Goal: Navigation & Orientation: Go to known website

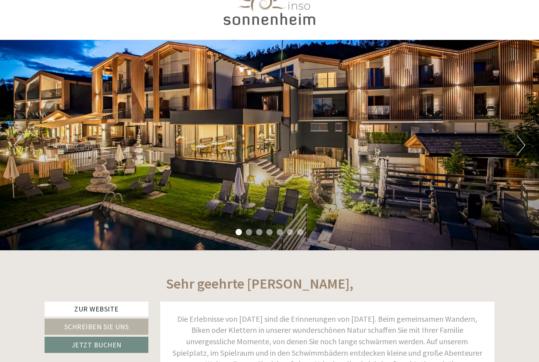
scroll to position [31, 0]
click at [519, 148] on button "Next" at bounding box center [521, 145] width 8 height 20
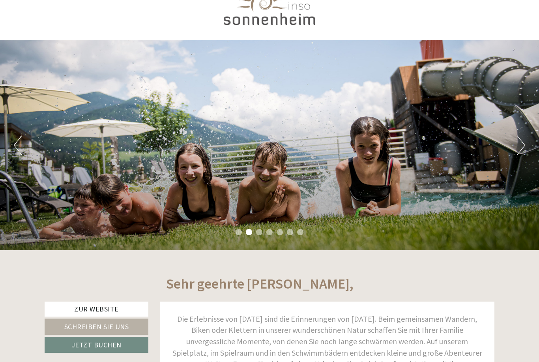
click at [522, 146] on button "Next" at bounding box center [521, 145] width 8 height 20
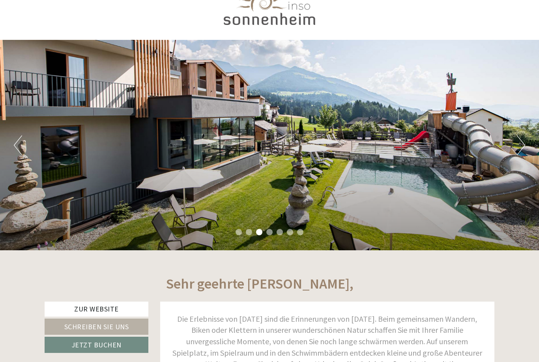
click at [525, 141] on button "Next" at bounding box center [521, 145] width 8 height 20
click at [524, 142] on button "Next" at bounding box center [521, 145] width 8 height 20
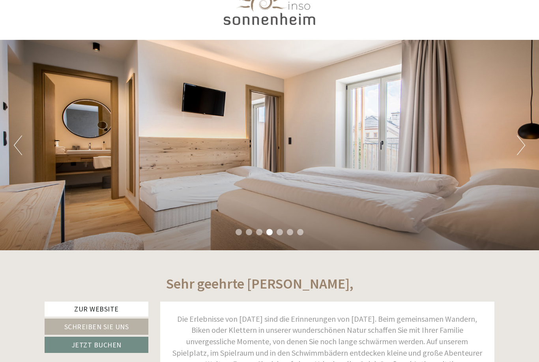
click at [522, 142] on button "Next" at bounding box center [521, 145] width 8 height 20
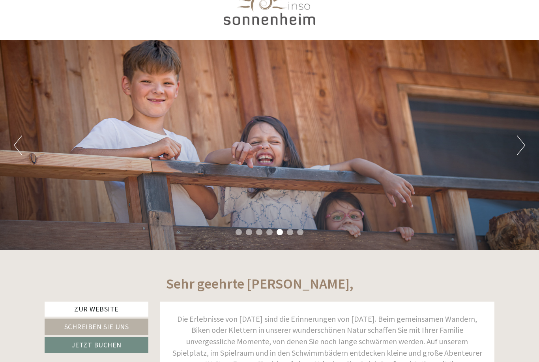
click at [525, 140] on button "Next" at bounding box center [521, 145] width 8 height 20
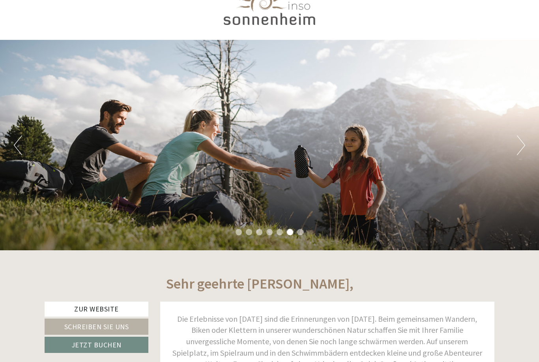
click at [524, 141] on button "Next" at bounding box center [521, 145] width 8 height 20
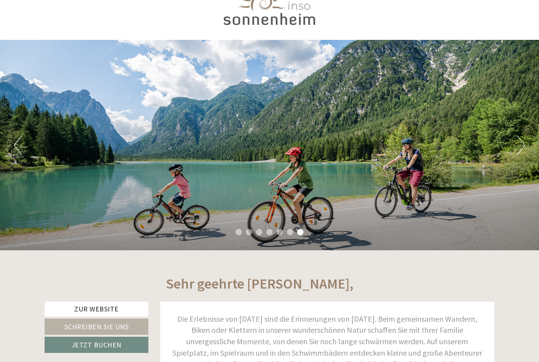
click at [520, 141] on button "Next" at bounding box center [521, 145] width 8 height 20
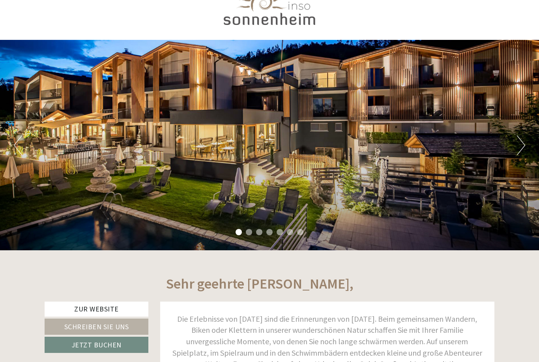
click at [512, 145] on div "Previous Next 1 2 3 4 5 6 7" at bounding box center [269, 145] width 539 height 210
click at [519, 143] on button "Next" at bounding box center [521, 145] width 8 height 20
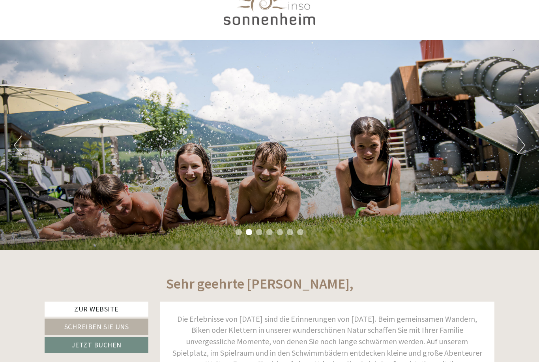
click at [525, 139] on button "Next" at bounding box center [521, 145] width 8 height 20
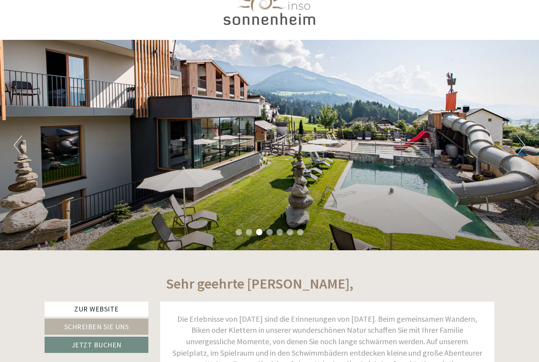
click at [519, 141] on button "Next" at bounding box center [521, 145] width 8 height 20
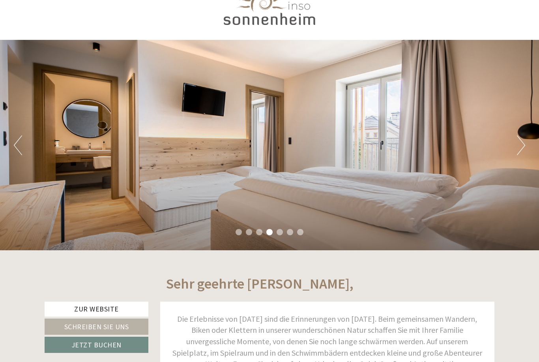
click at [525, 135] on button "Next" at bounding box center [521, 145] width 8 height 20
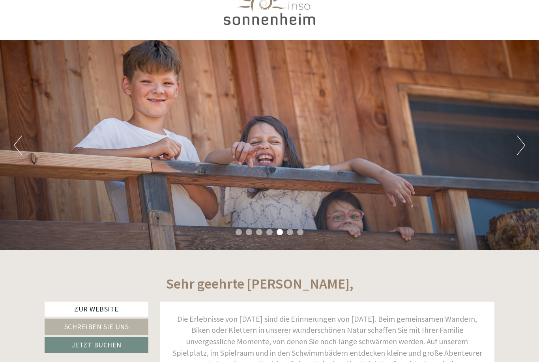
click at [20, 148] on button "Previous" at bounding box center [18, 145] width 8 height 20
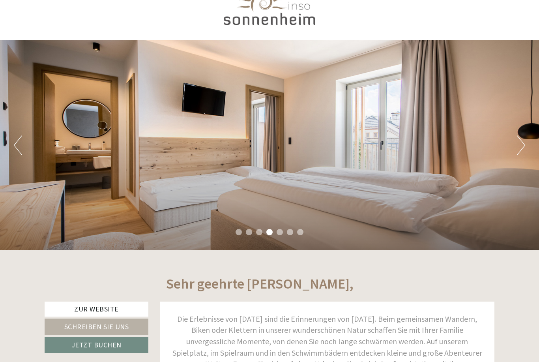
click at [18, 148] on button "Previous" at bounding box center [18, 145] width 8 height 20
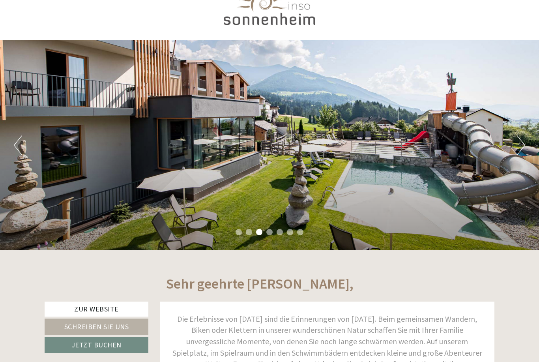
click at [525, 149] on button "Next" at bounding box center [521, 145] width 8 height 20
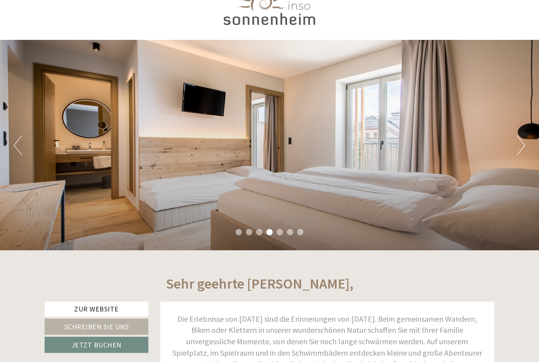
click at [523, 144] on button "Next" at bounding box center [521, 145] width 8 height 20
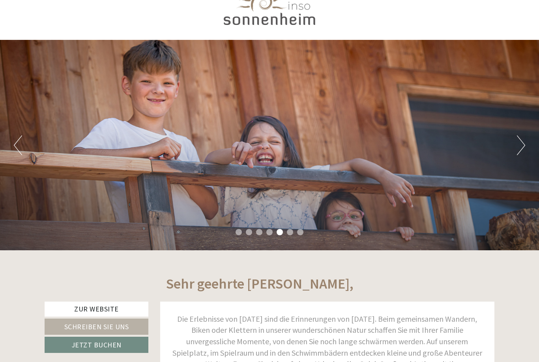
click at [525, 136] on button "Next" at bounding box center [521, 145] width 8 height 20
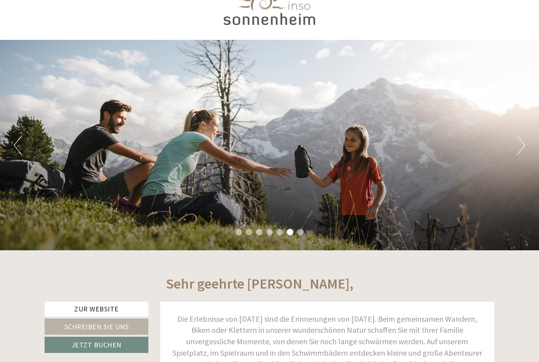
click at [525, 145] on button "Next" at bounding box center [521, 145] width 8 height 20
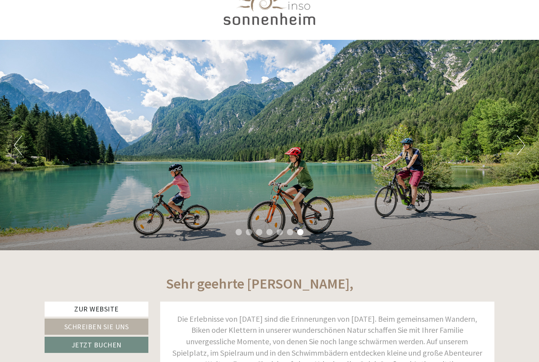
click at [524, 142] on button "Next" at bounding box center [521, 145] width 8 height 20
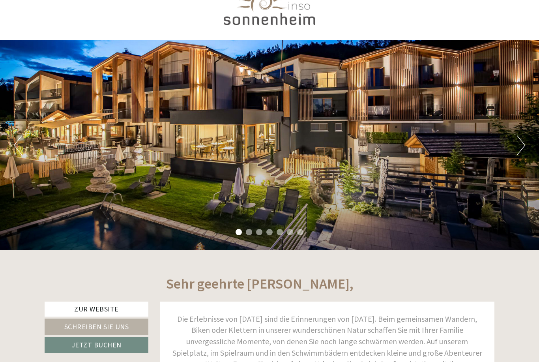
click at [15, 176] on div "Previous Next 1 2 3 4 5 6 7" at bounding box center [269, 145] width 539 height 210
click at [9, 165] on div "Previous Next 1 2 3 4 5 6 7" at bounding box center [269, 145] width 539 height 210
click at [528, 136] on div "Previous Next 1 2 3 4 5 6 7" at bounding box center [269, 145] width 539 height 210
click at [524, 143] on button "Next" at bounding box center [521, 145] width 8 height 20
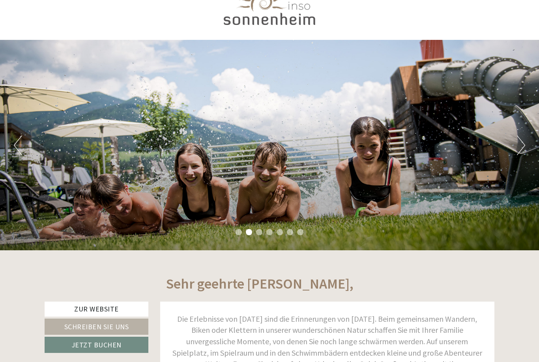
click at [525, 152] on button "Next" at bounding box center [521, 145] width 8 height 20
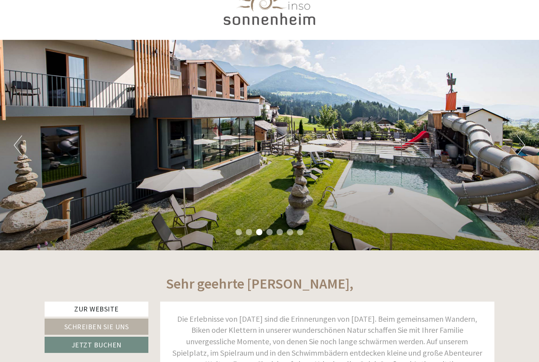
click at [524, 152] on button "Next" at bounding box center [521, 145] width 8 height 20
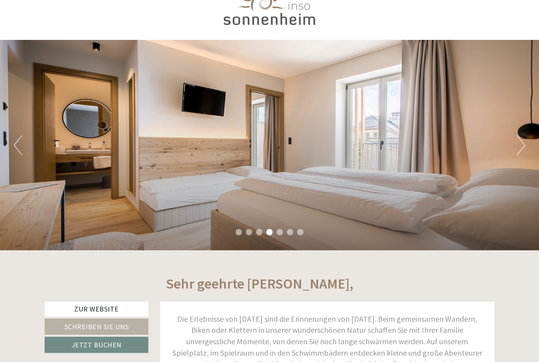
click at [523, 148] on button "Next" at bounding box center [521, 145] width 8 height 20
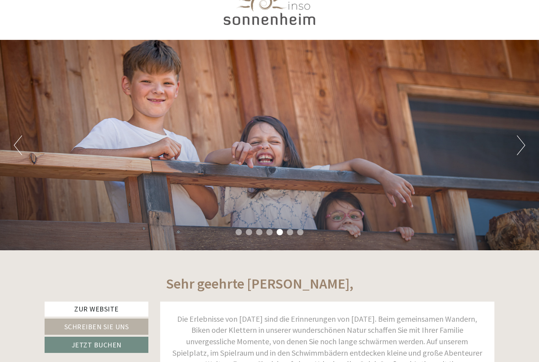
click at [522, 141] on button "Next" at bounding box center [521, 145] width 8 height 20
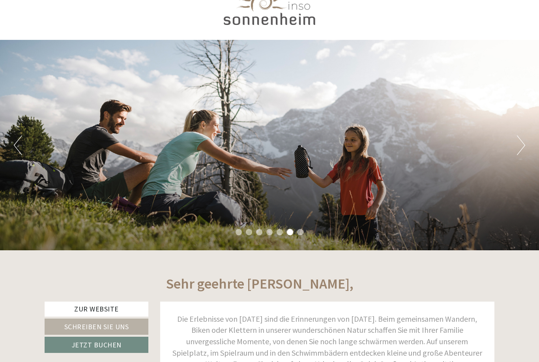
click at [521, 149] on button "Next" at bounding box center [521, 145] width 8 height 20
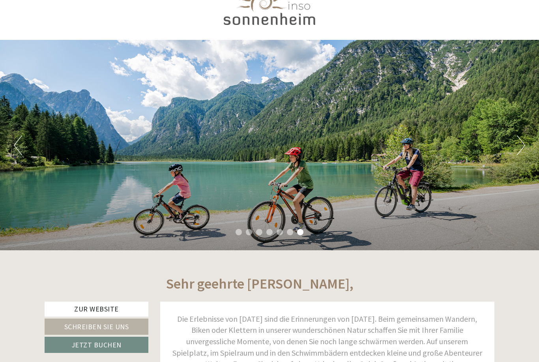
click at [520, 148] on button "Next" at bounding box center [521, 145] width 8 height 20
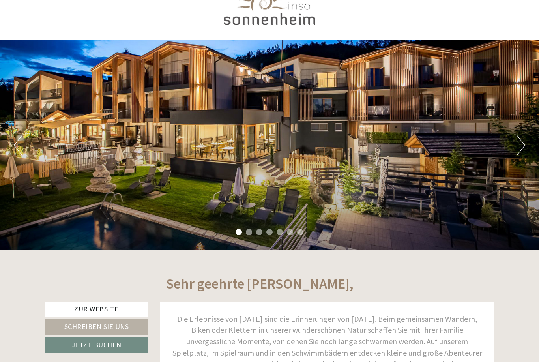
click at [523, 143] on button "Next" at bounding box center [521, 145] width 8 height 20
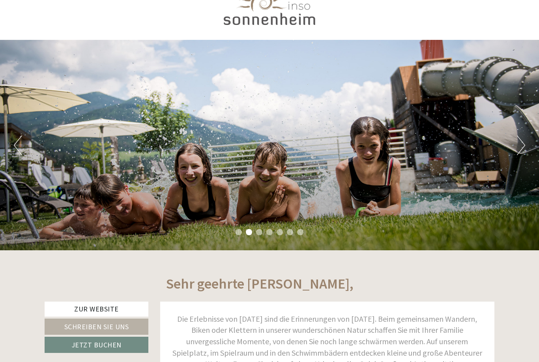
click at [525, 140] on button "Next" at bounding box center [521, 145] width 8 height 20
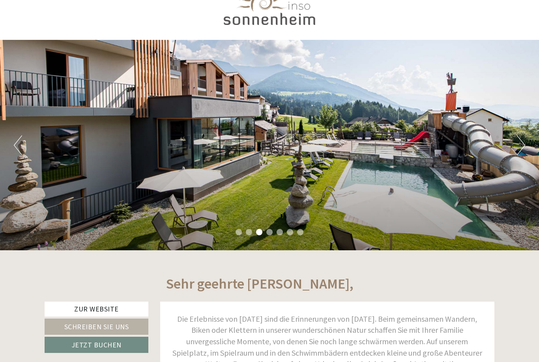
click at [531, 150] on div "Previous Next 1 2 3 4 5 6 7" at bounding box center [269, 145] width 539 height 210
click at [524, 150] on button "Next" at bounding box center [521, 145] width 8 height 20
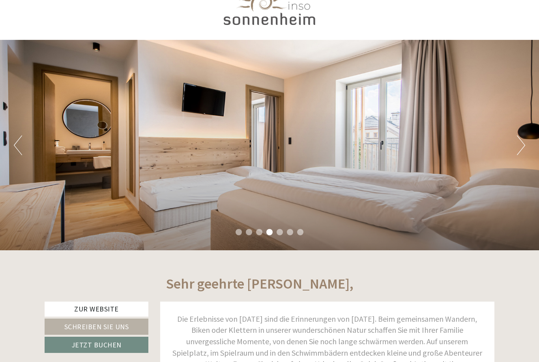
click at [523, 155] on button "Next" at bounding box center [521, 145] width 8 height 20
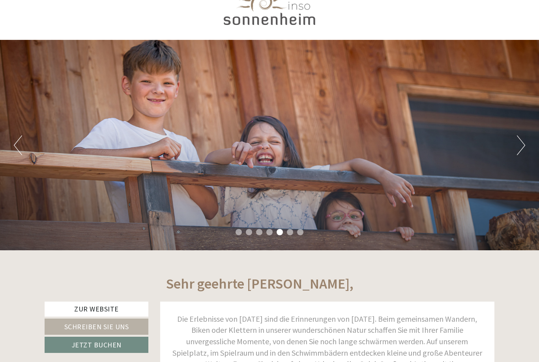
click at [531, 169] on div "Previous Next 1 2 3 4 5 6 7" at bounding box center [269, 145] width 539 height 210
click at [525, 146] on button "Next" at bounding box center [521, 145] width 8 height 20
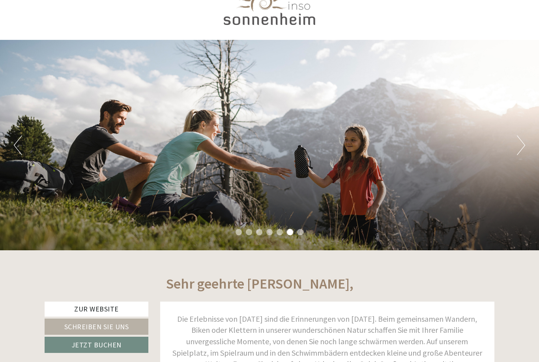
click at [521, 148] on button "Next" at bounding box center [521, 145] width 8 height 20
click at [522, 145] on button "Next" at bounding box center [521, 145] width 8 height 20
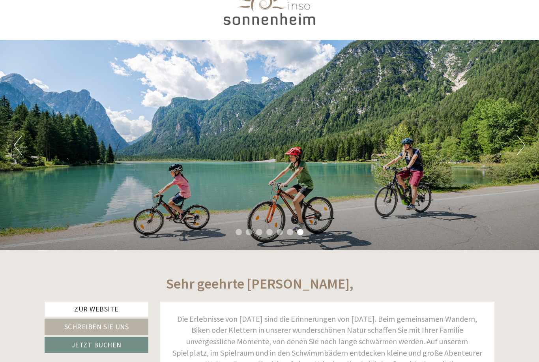
click at [522, 155] on button "Next" at bounding box center [521, 145] width 8 height 20
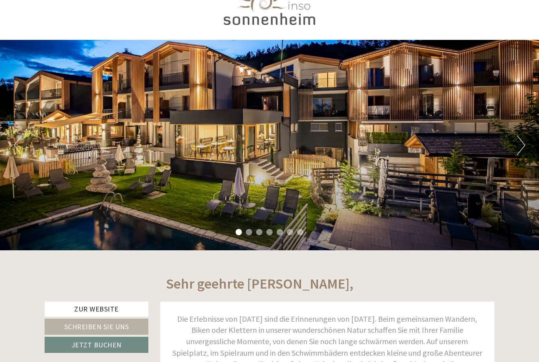
click at [525, 152] on button "Next" at bounding box center [521, 145] width 8 height 20
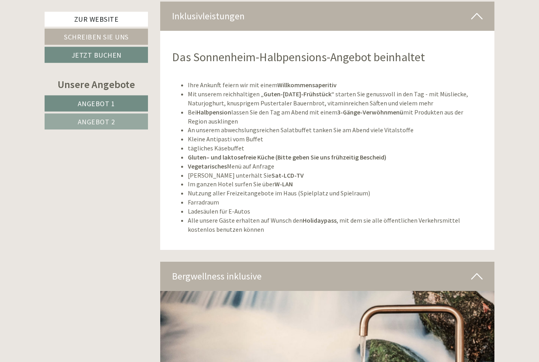
scroll to position [2635, 0]
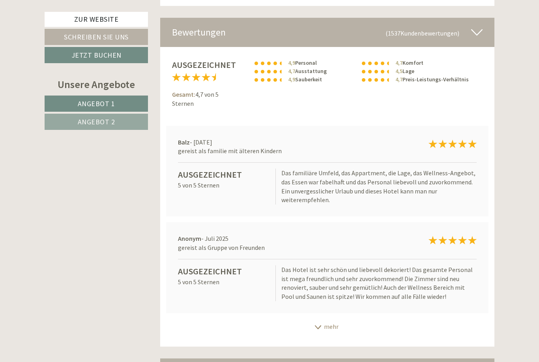
click at [120, 119] on link "Angebot 2" at bounding box center [96, 122] width 103 height 16
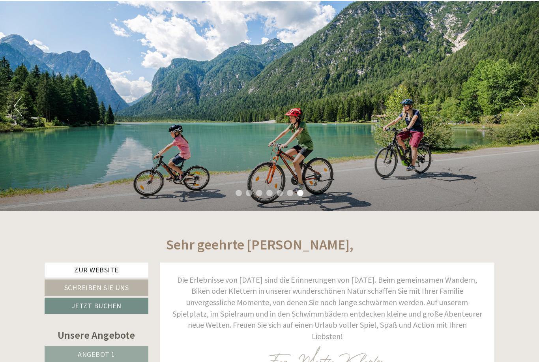
scroll to position [0, 0]
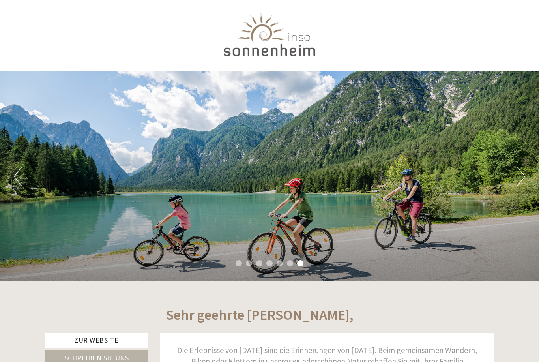
click at [272, 43] on div at bounding box center [270, 36] width 442 height 64
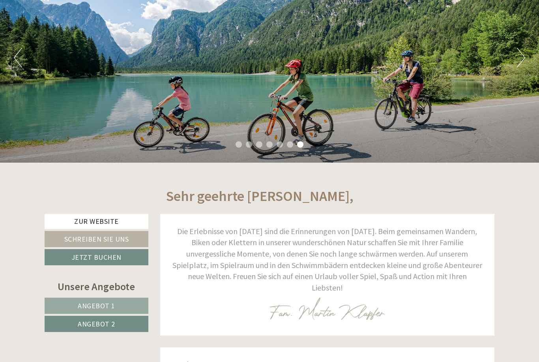
scroll to position [119, 0]
click at [124, 223] on link "Zur Website" at bounding box center [97, 221] width 104 height 15
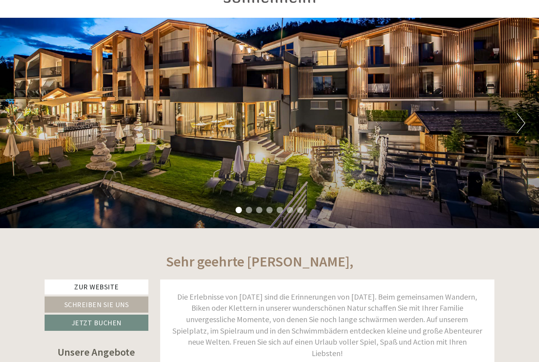
scroll to position [0, 0]
